Goal: Task Accomplishment & Management: Manage account settings

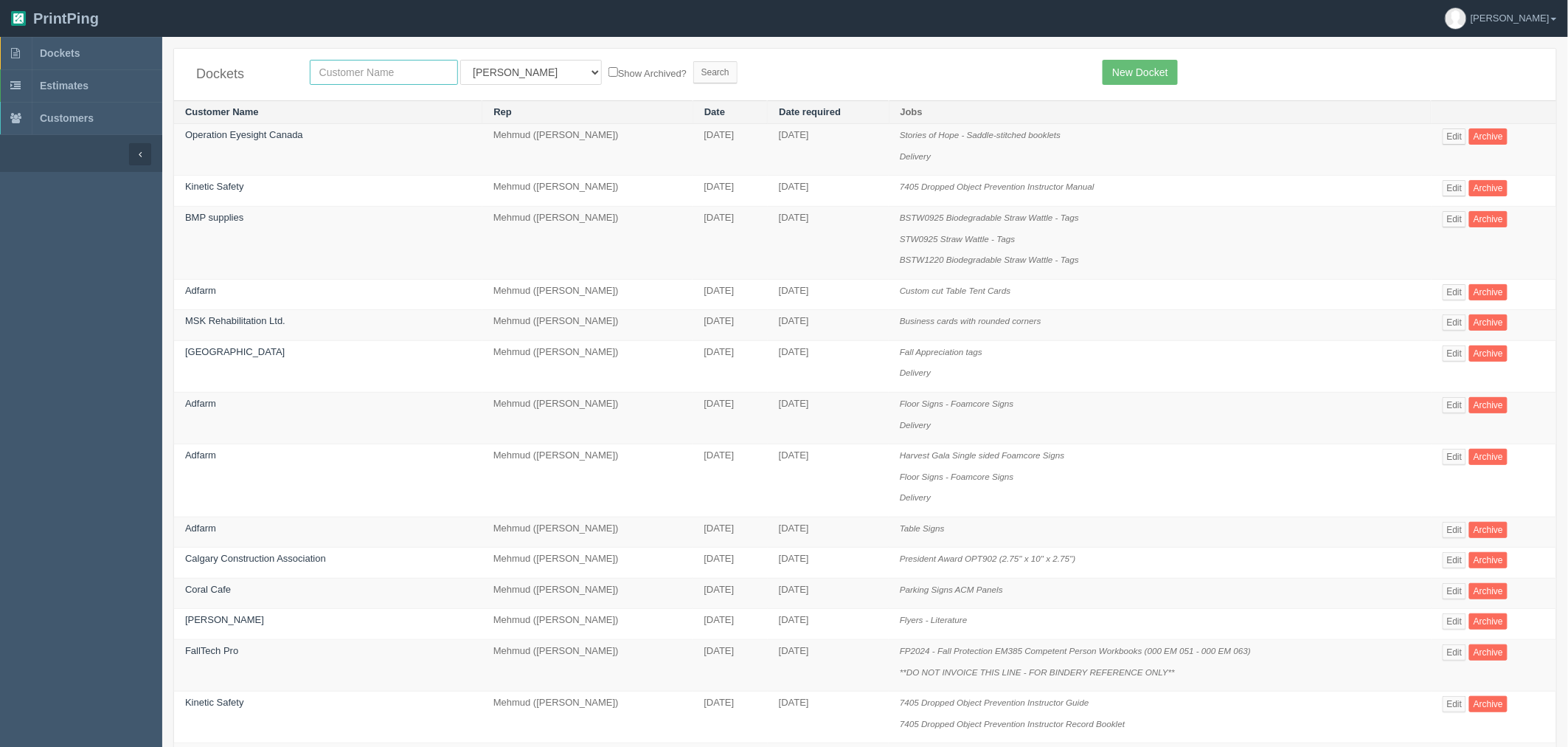
click at [347, 71] on input "text" at bounding box center [384, 72] width 148 height 25
type input "results"
click at [693, 61] on input "Search" at bounding box center [715, 72] width 44 height 22
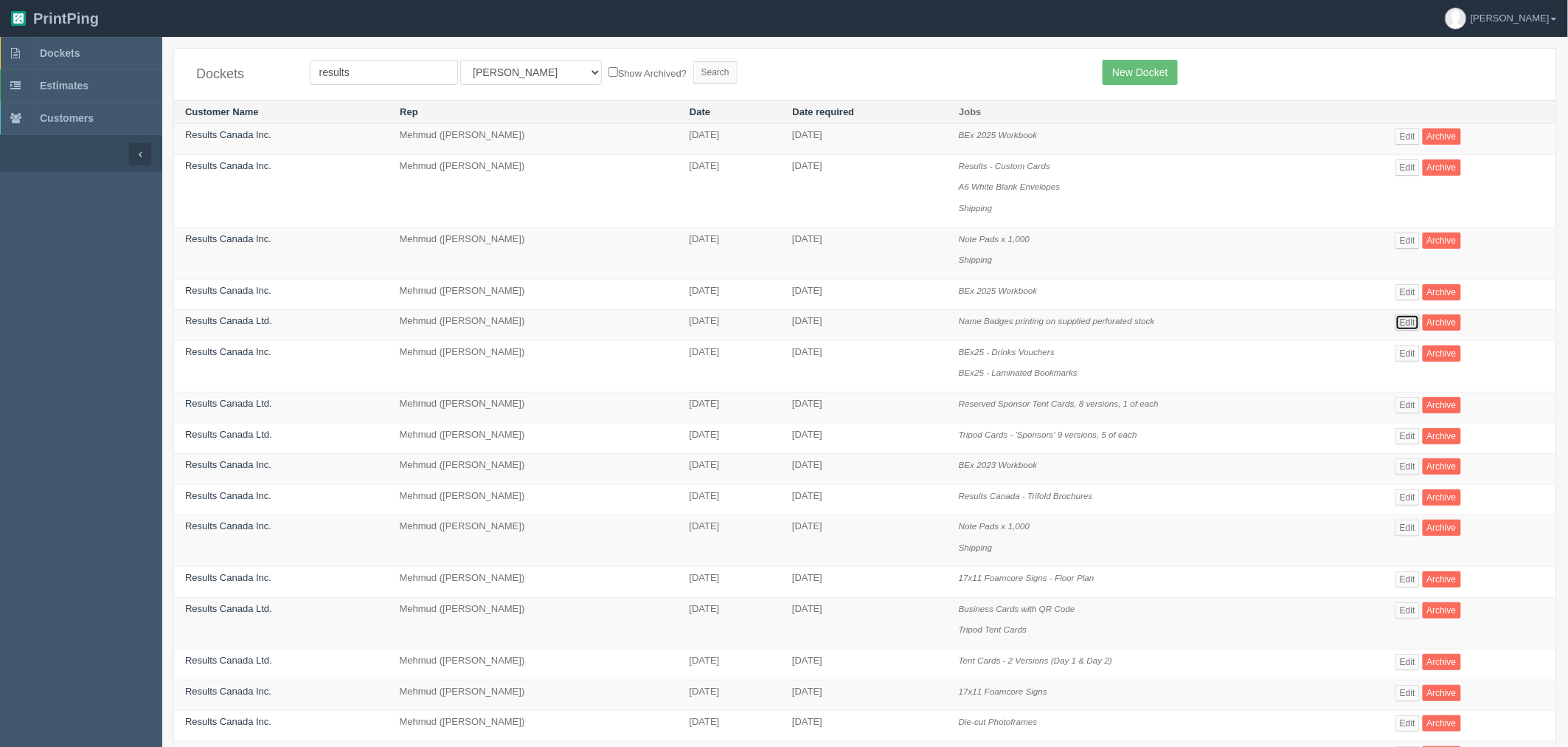
click at [1410, 327] on link "Edit" at bounding box center [1407, 322] width 24 height 16
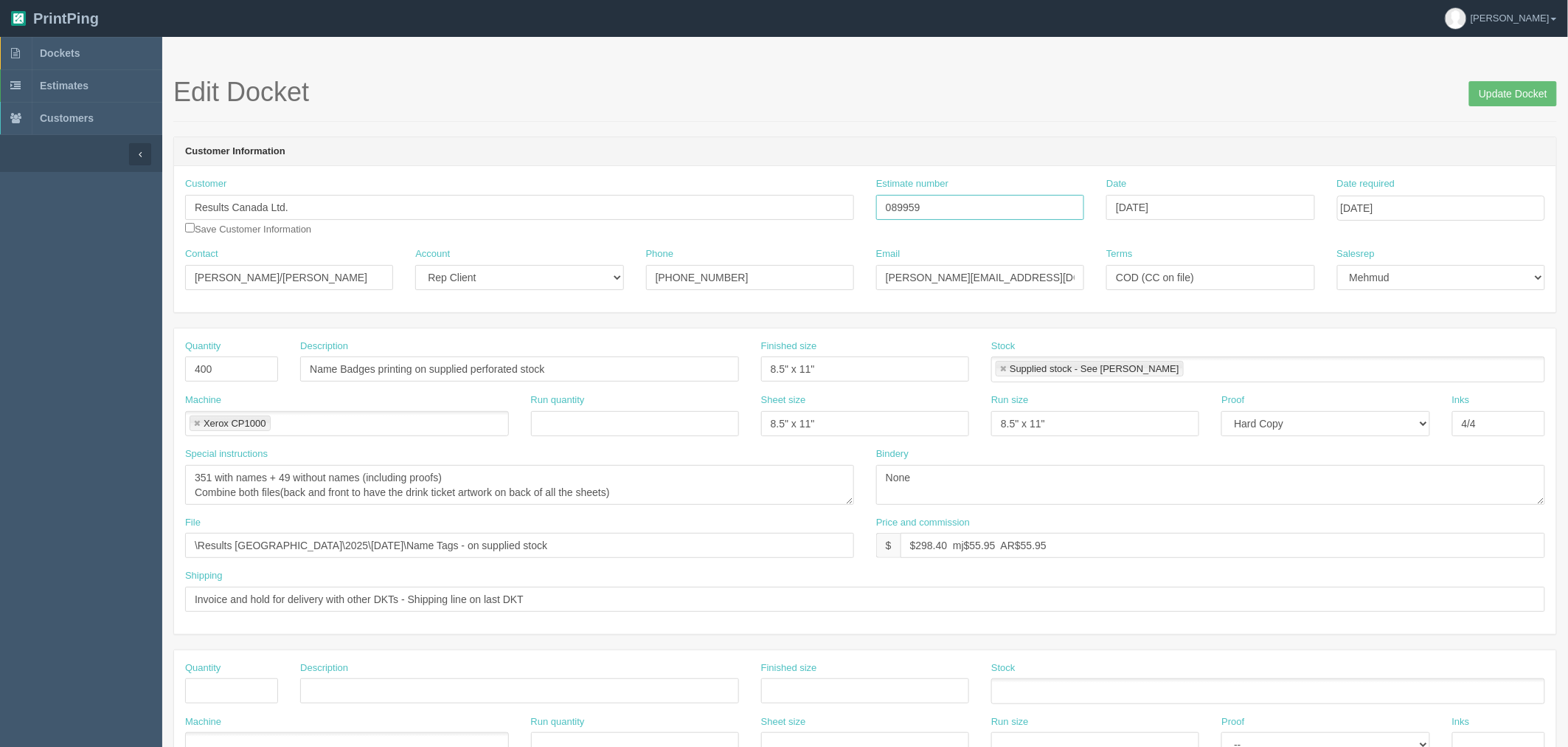
drag, startPoint x: 950, startPoint y: 205, endPoint x: 629, endPoint y: 205, distance: 321.0
click at [629, 205] on div "Customer Results Canada Ltd. Save Customer Information Estimate number 089959 D…" at bounding box center [865, 212] width 1382 height 70
